Goal: Browse casually

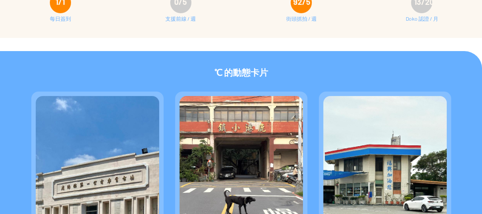
scroll to position [176, 0]
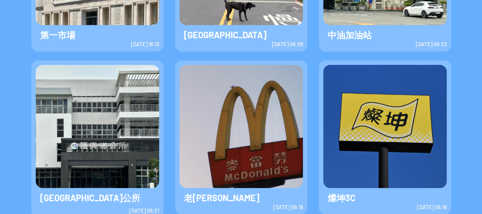
scroll to position [459, 0]
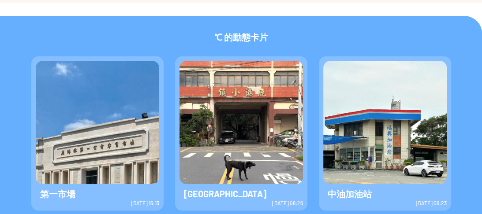
scroll to position [318, 0]
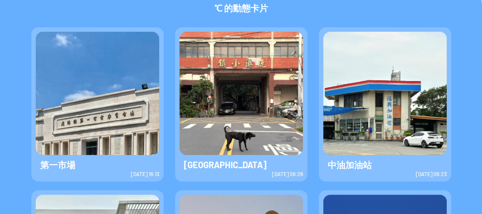
scroll to position [282, 0]
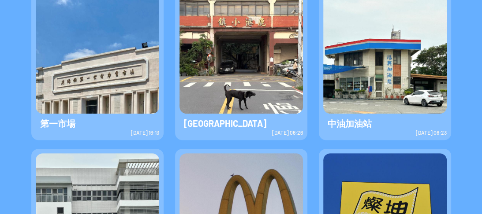
click at [117, 85] on img at bounding box center [98, 52] width 124 height 124
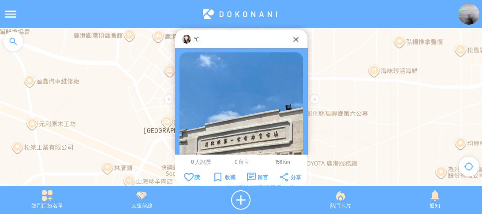
click at [296, 38] on div at bounding box center [296, 39] width 9 height 9
